Goal: Find contact information: Obtain details needed to contact an individual or organization

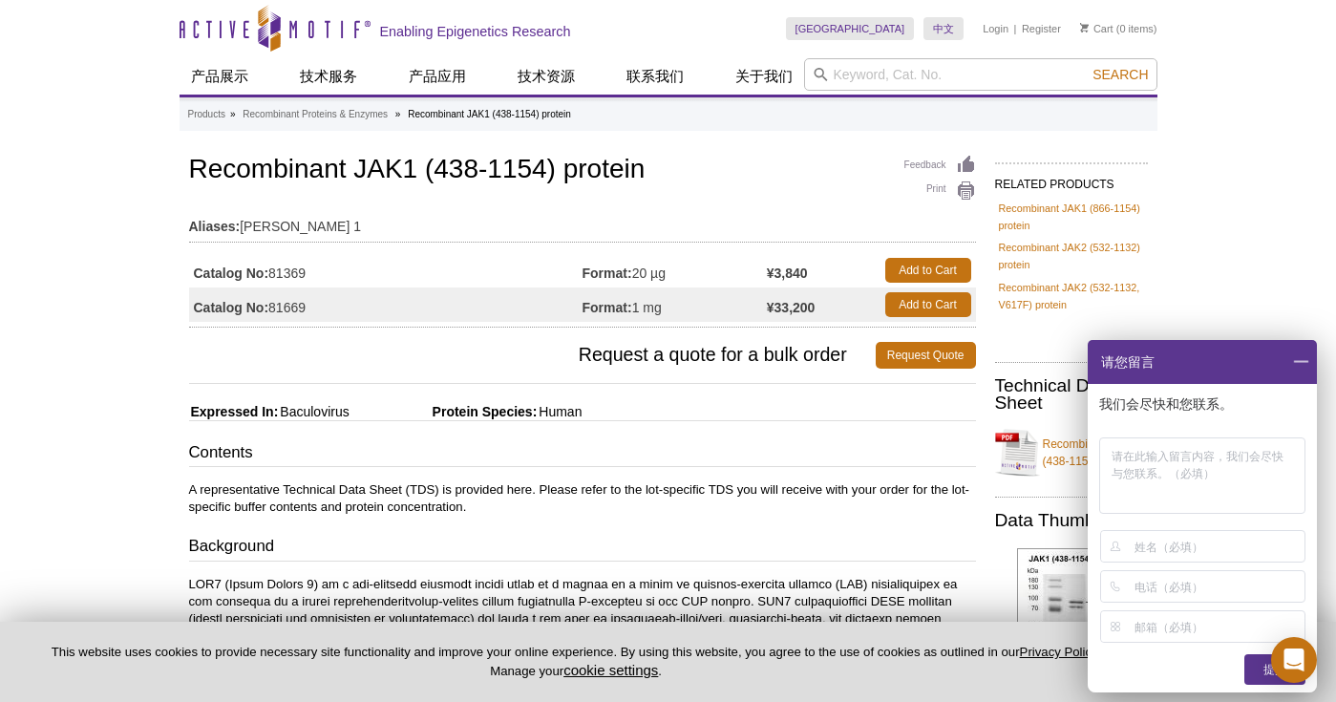
click at [1295, 362] on span at bounding box center [1300, 362] width 32 height 44
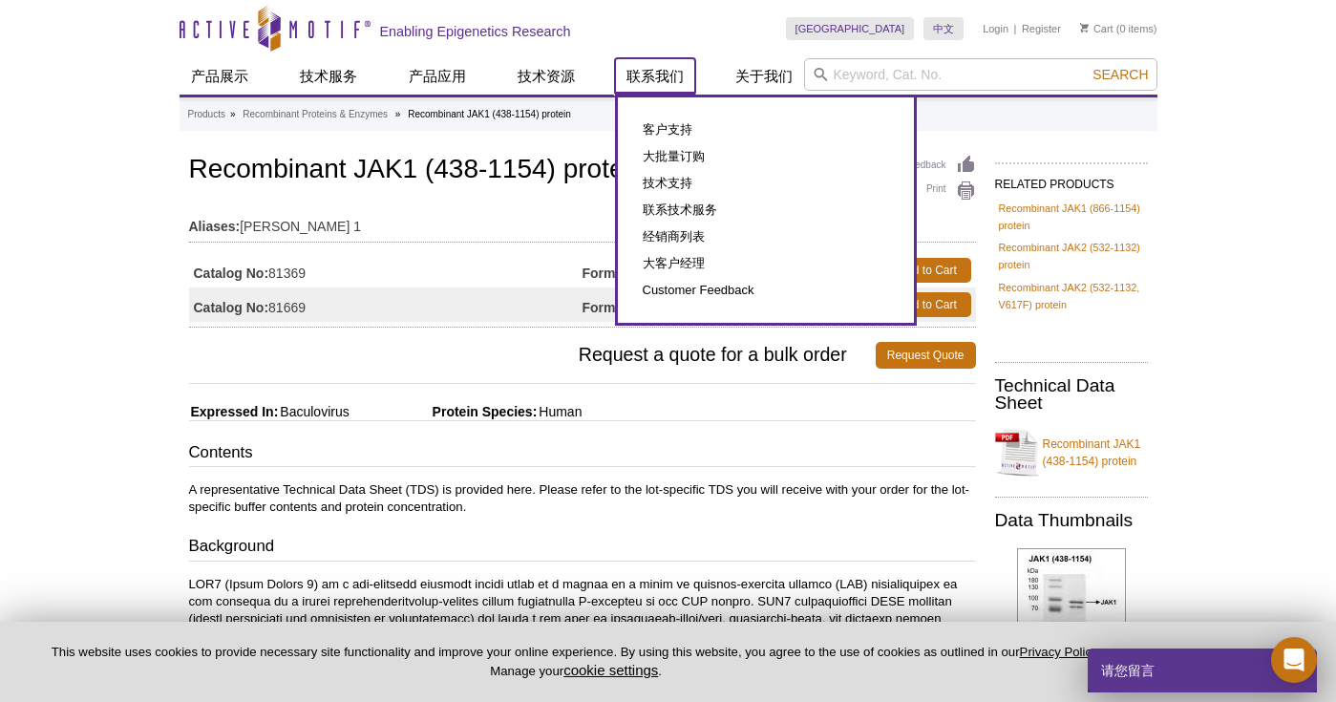
click at [642, 76] on link "联系我们" at bounding box center [655, 76] width 80 height 36
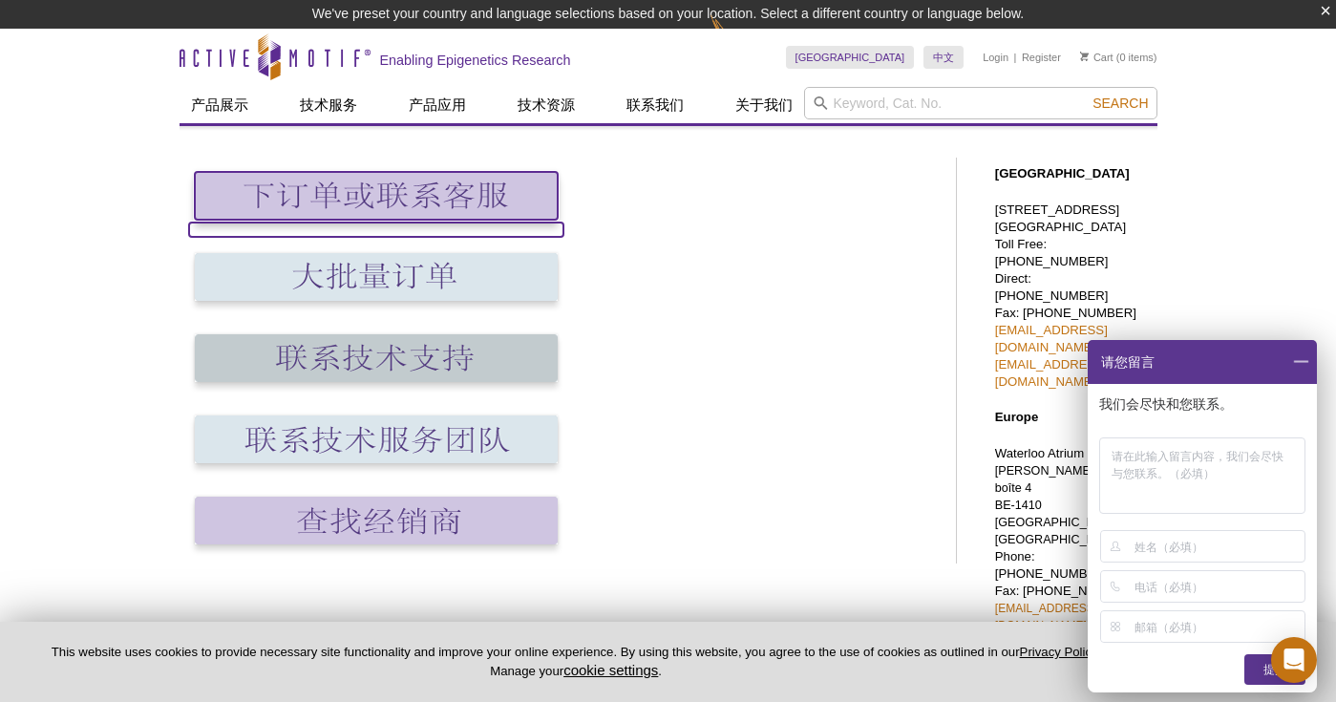
click at [359, 193] on img at bounding box center [376, 196] width 363 height 48
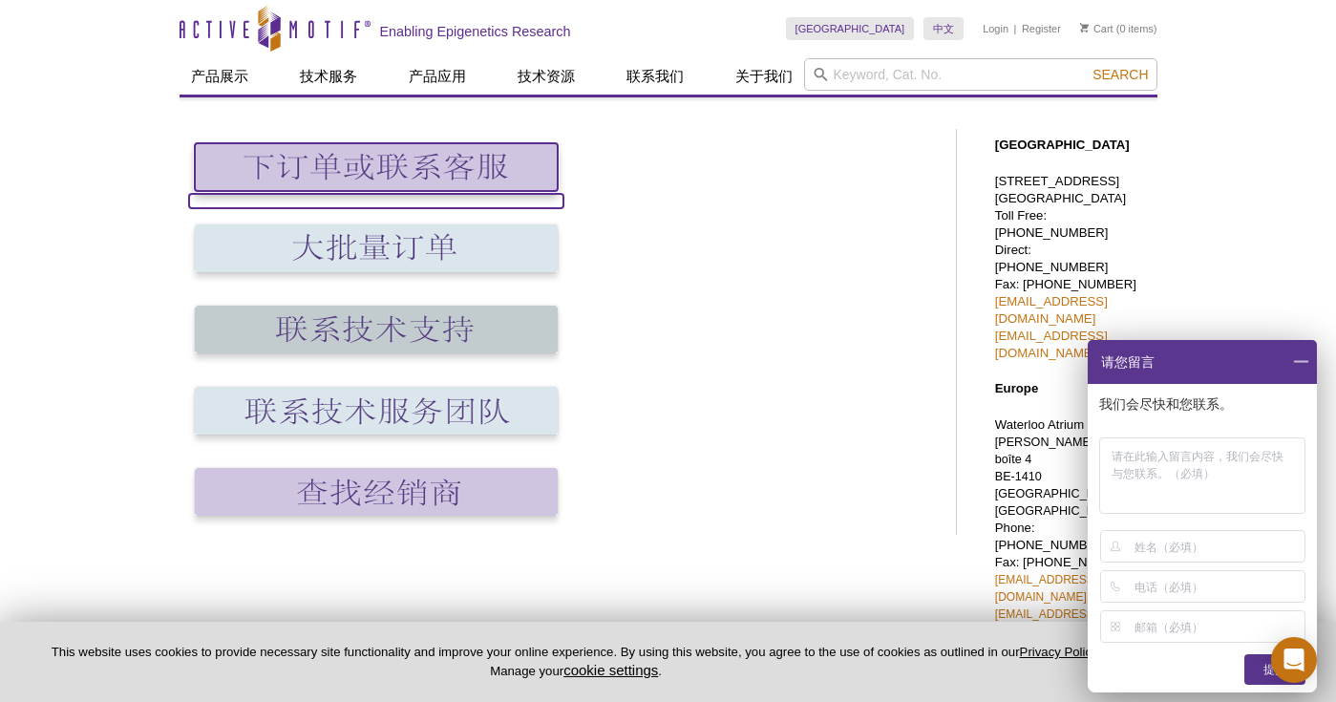
click at [404, 180] on img at bounding box center [376, 167] width 363 height 48
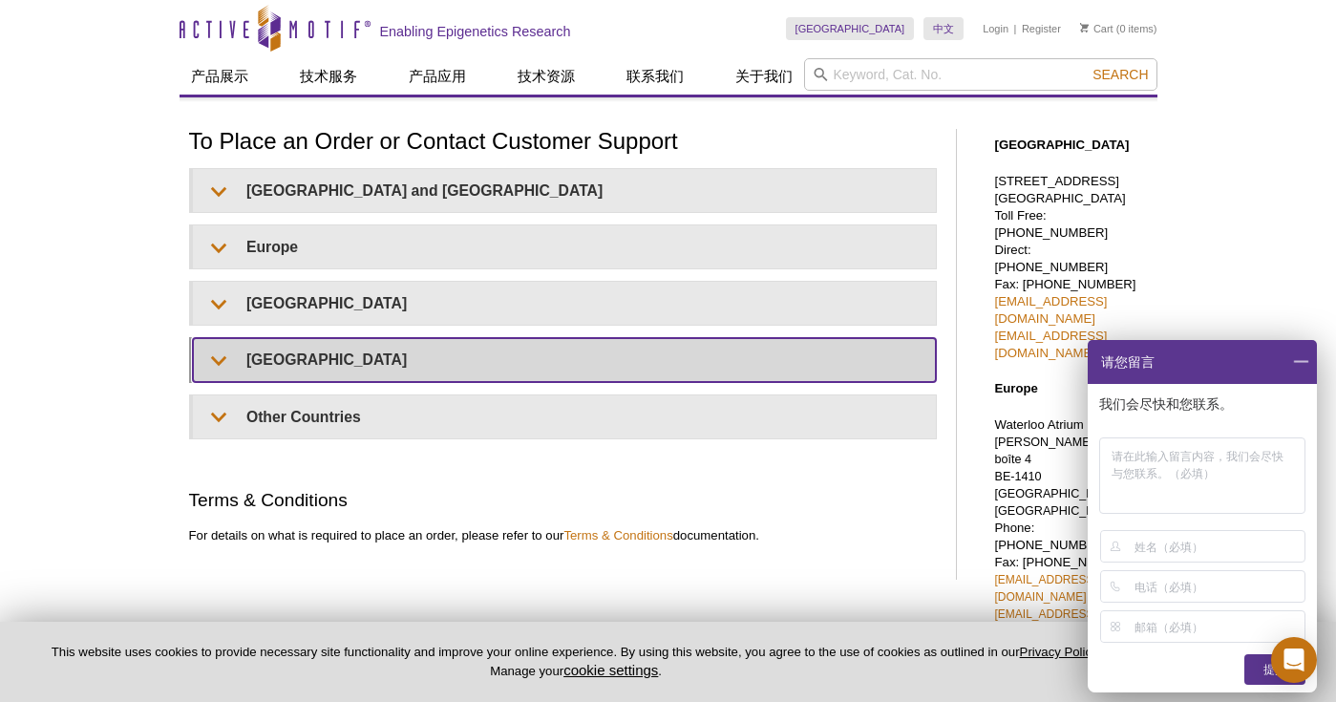
click at [362, 353] on summary "[GEOGRAPHIC_DATA]" at bounding box center [564, 359] width 743 height 43
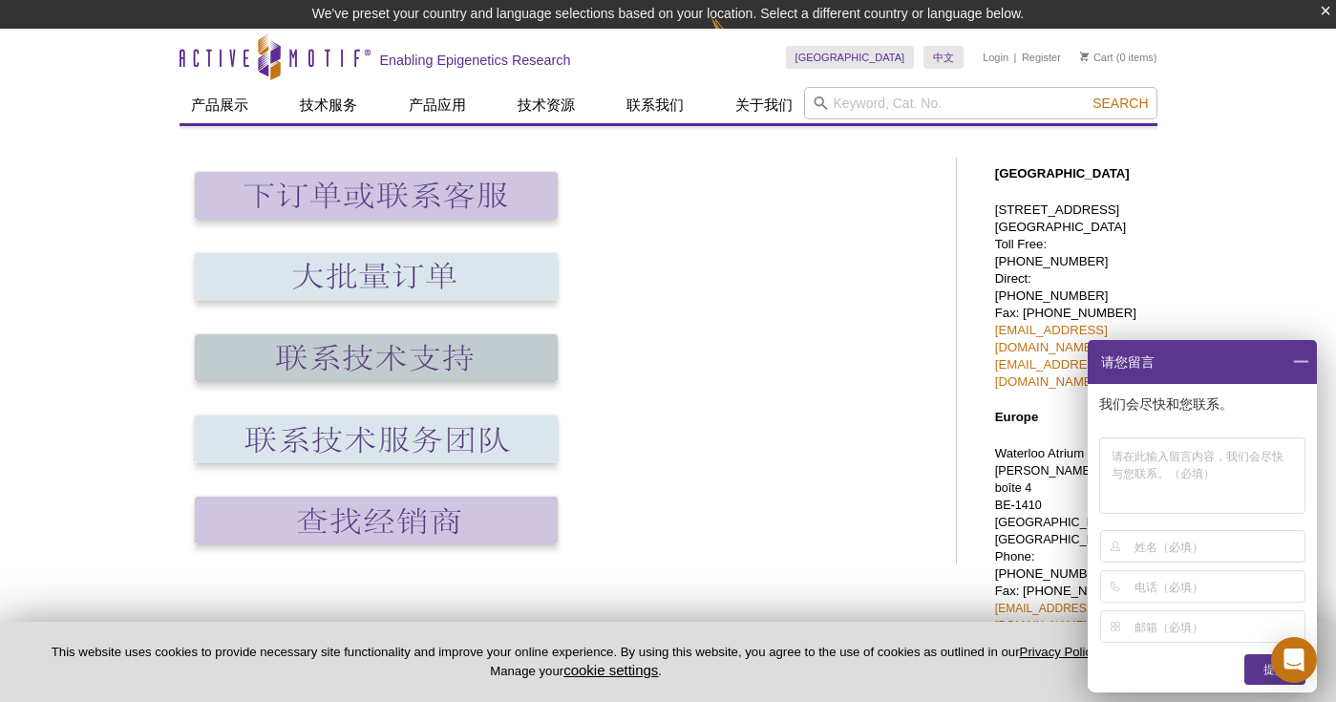
scroll to position [29, 0]
